Goal: Check status: Check status

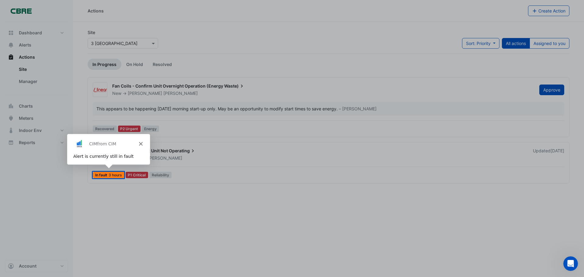
click at [107, 154] on div "Alert is currently still in fault" at bounding box center [108, 156] width 71 height 6
click at [139, 143] on icon "Close" at bounding box center [140, 144] width 4 height 4
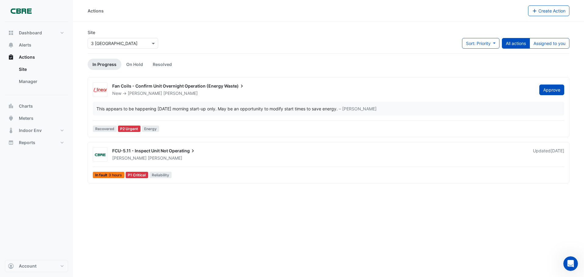
click at [161, 105] on div "This appears to be happening on Monday morning start-up only. May be an opportu…" at bounding box center [328, 109] width 471 height 14
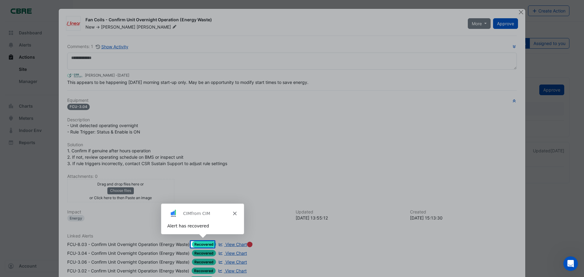
click at [233, 213] on icon "Close" at bounding box center [234, 213] width 4 height 4
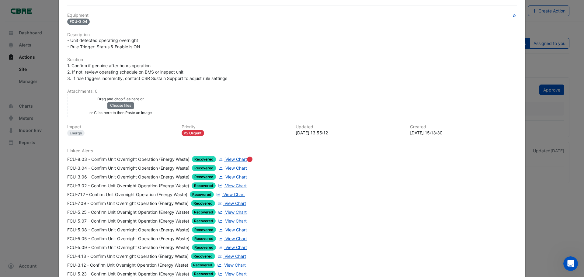
scroll to position [152, 0]
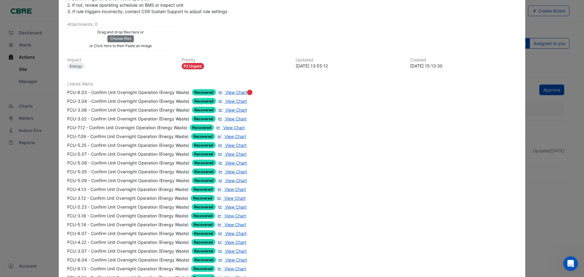
click at [227, 99] on span "View Chart" at bounding box center [236, 101] width 22 height 5
click at [236, 100] on span "View Chart" at bounding box center [236, 101] width 22 height 5
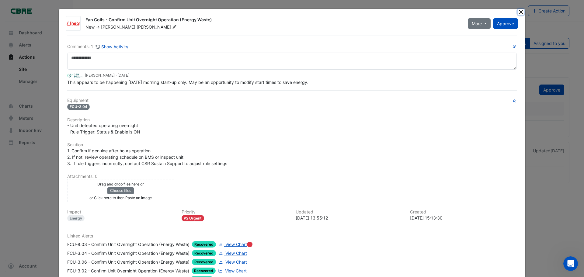
click at [517, 11] on button "Close" at bounding box center [520, 12] width 6 height 6
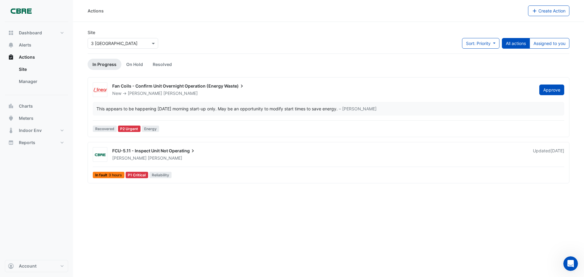
click at [182, 88] on div "Fan Coils - Confirm Unit Overnight Operation (Energy Waste)" at bounding box center [322, 86] width 420 height 7
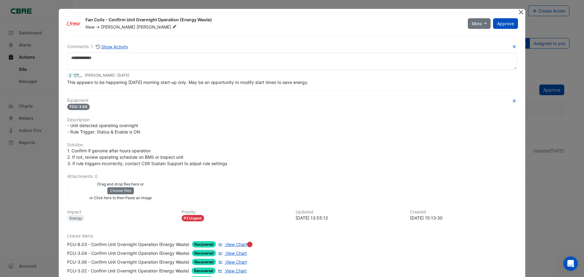
click at [518, 12] on button "Close" at bounding box center [520, 12] width 6 height 6
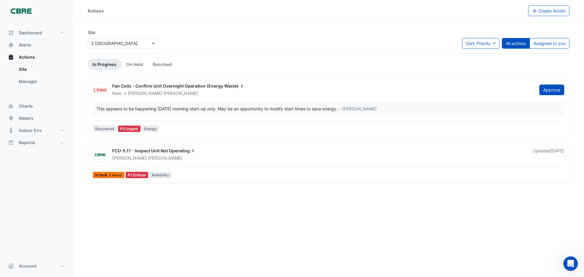
click at [176, 149] on span "Operating" at bounding box center [182, 151] width 27 height 6
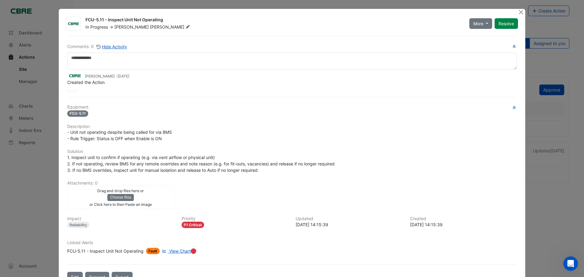
scroll to position [19, 0]
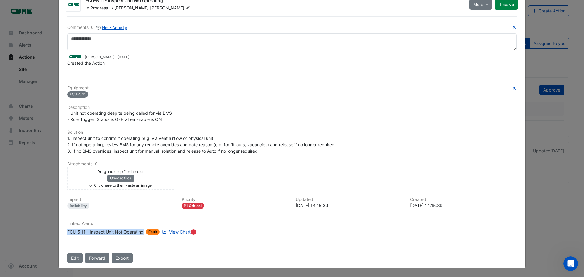
drag, startPoint x: 64, startPoint y: 231, endPoint x: 129, endPoint y: 230, distance: 65.4
click at [140, 231] on div "Linked Alerts FCU-5.11 - Inspect Unit Not Operating Fault View Chart Edit Linke…" at bounding box center [292, 228] width 457 height 14
copy div "FCU-5.11 - Inspect Unit Not Operating"
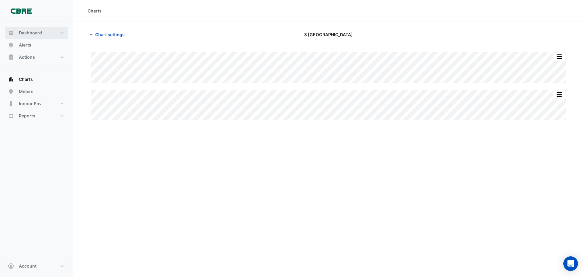
click at [25, 33] on span "Dashboard" at bounding box center [30, 33] width 23 height 6
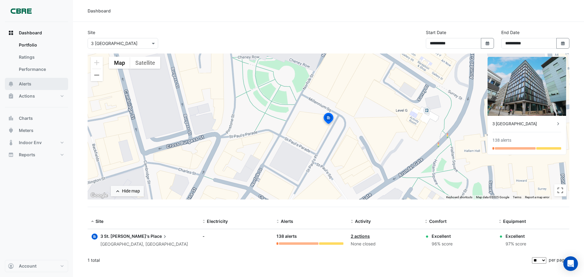
click at [27, 82] on span "Alerts" at bounding box center [25, 84] width 12 height 6
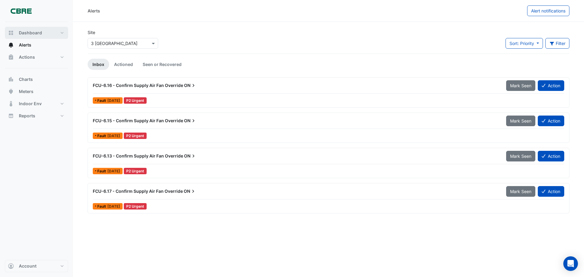
click at [25, 33] on span "Dashboard" at bounding box center [30, 33] width 23 height 6
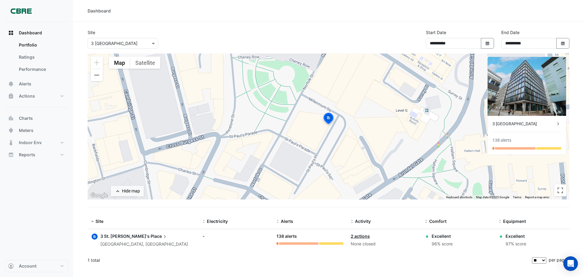
click at [355, 236] on link "2 actions" at bounding box center [360, 236] width 19 height 5
